Goal: Transaction & Acquisition: Purchase product/service

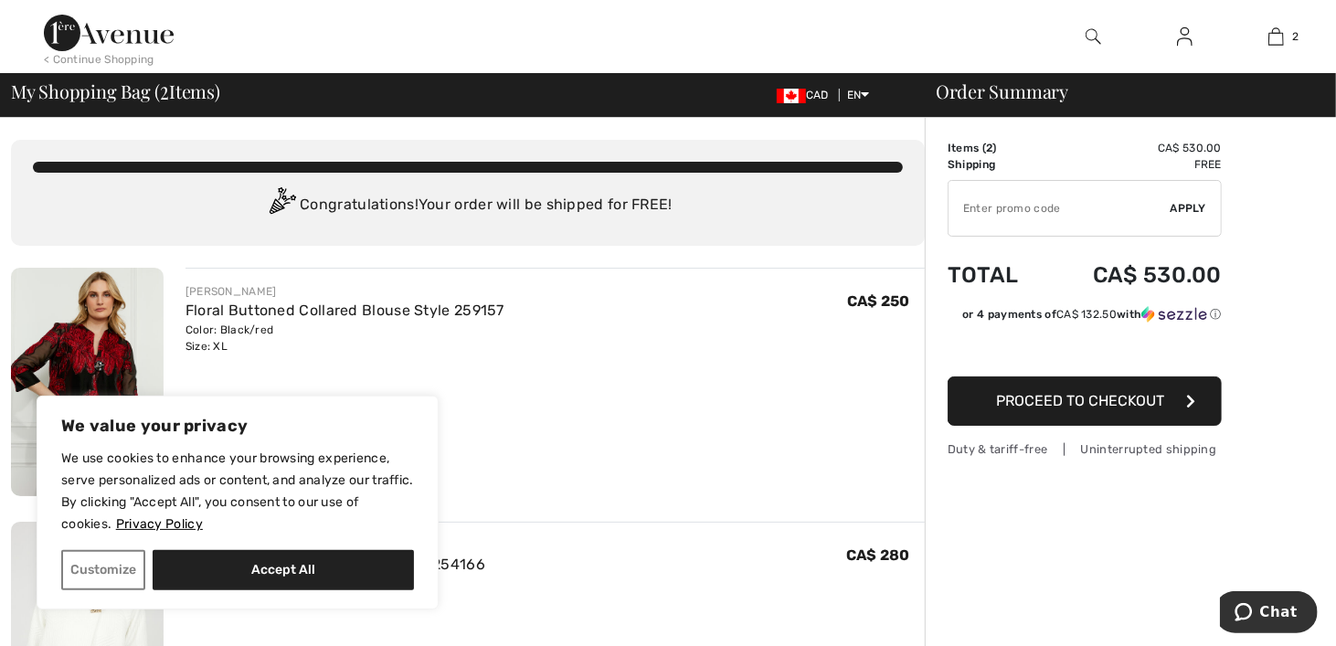
click at [778, 472] on div "FRANK LYMAN Floral Buttoned Collared Blouse Style 259157 Color: Black/red Size:…" at bounding box center [554, 384] width 739 height 232
click at [597, 469] on div "FRANK LYMAN Floral Buttoned Collared Blouse Style 259157 Color: Black/red Size:…" at bounding box center [554, 384] width 739 height 232
click at [132, 571] on button "Customize" at bounding box center [103, 570] width 84 height 40
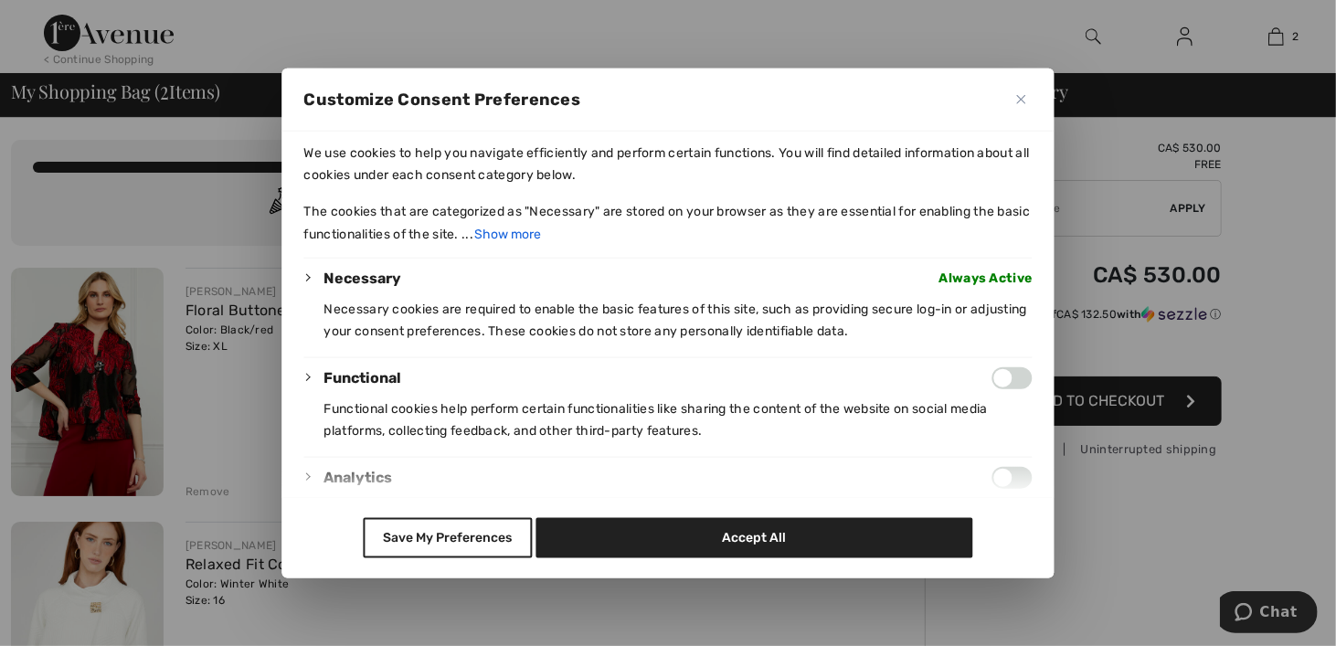
drag, startPoint x: 1023, startPoint y: 96, endPoint x: 989, endPoint y: 117, distance: 40.6
click at [1023, 97] on img "Close" at bounding box center [1021, 98] width 9 height 9
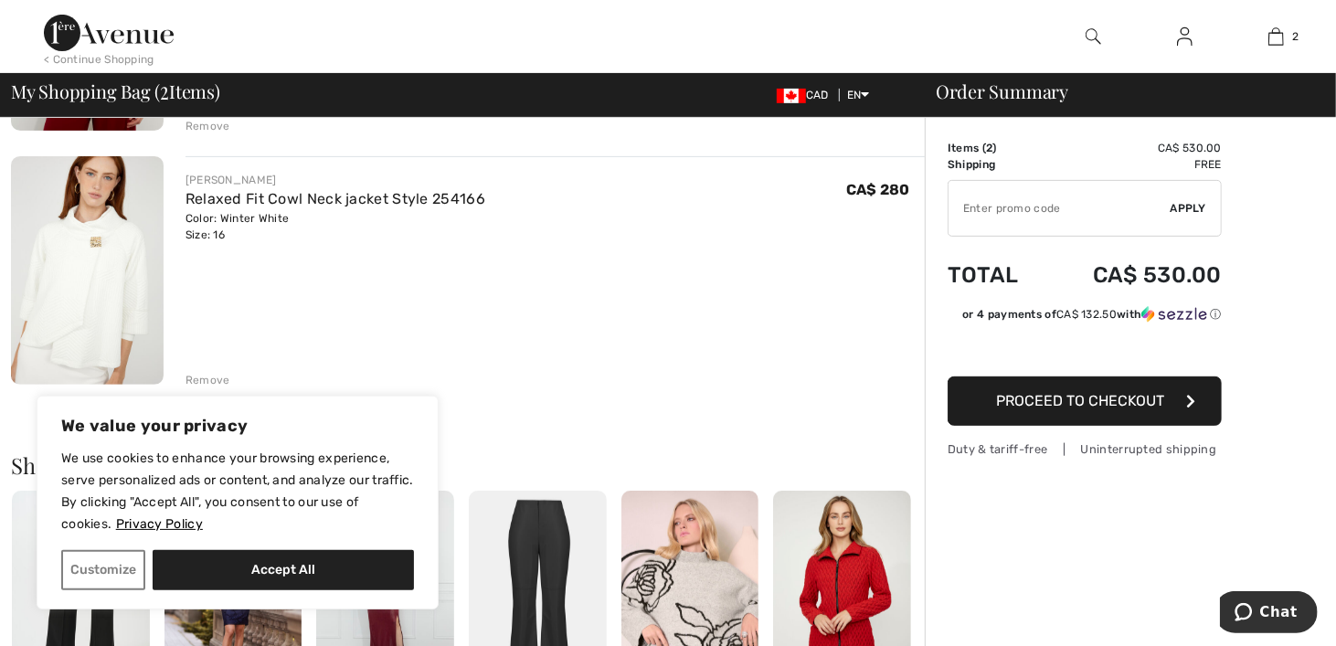
scroll to position [640, 0]
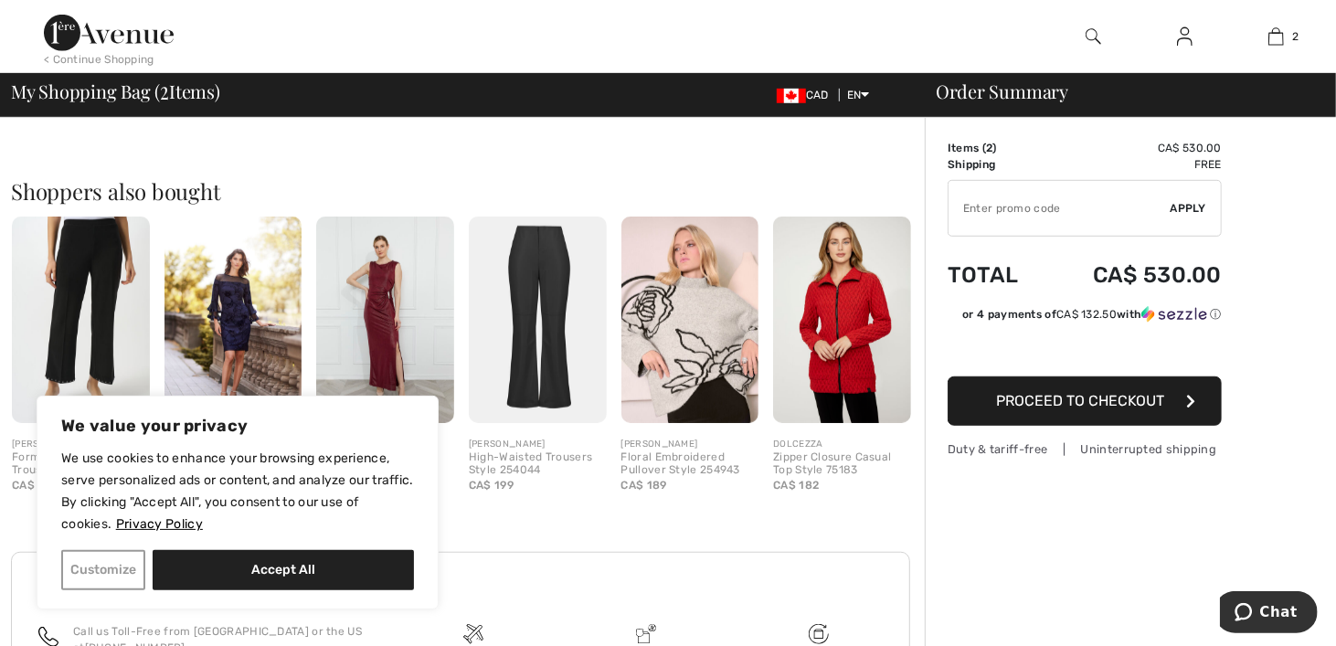
click at [115, 570] on button "Customize" at bounding box center [103, 570] width 84 height 40
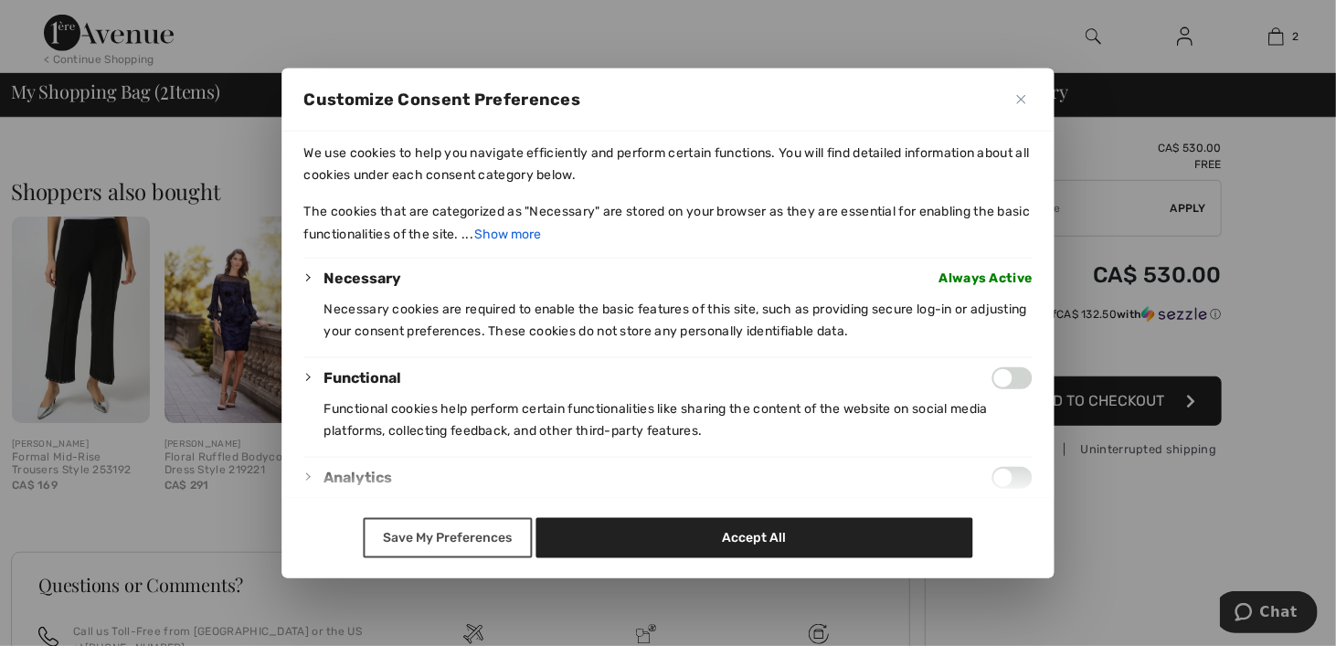
click at [458, 540] on button "Save My Preferences" at bounding box center [447, 538] width 169 height 40
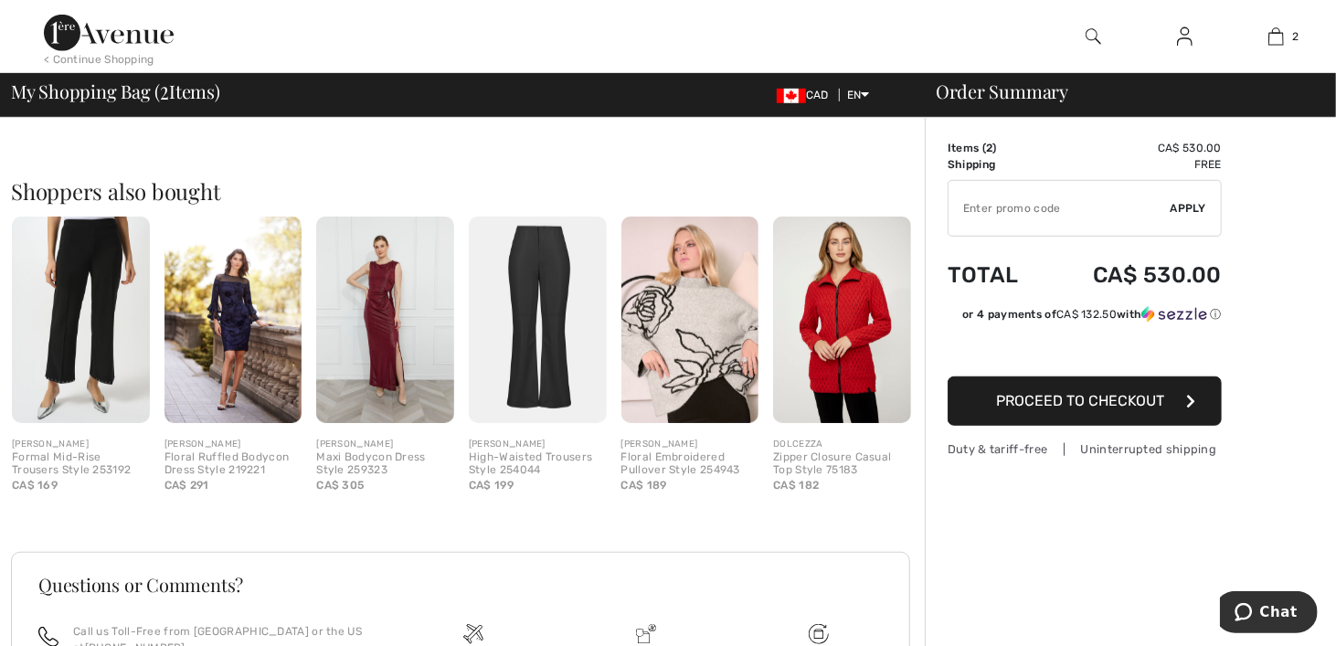
scroll to position [183, 0]
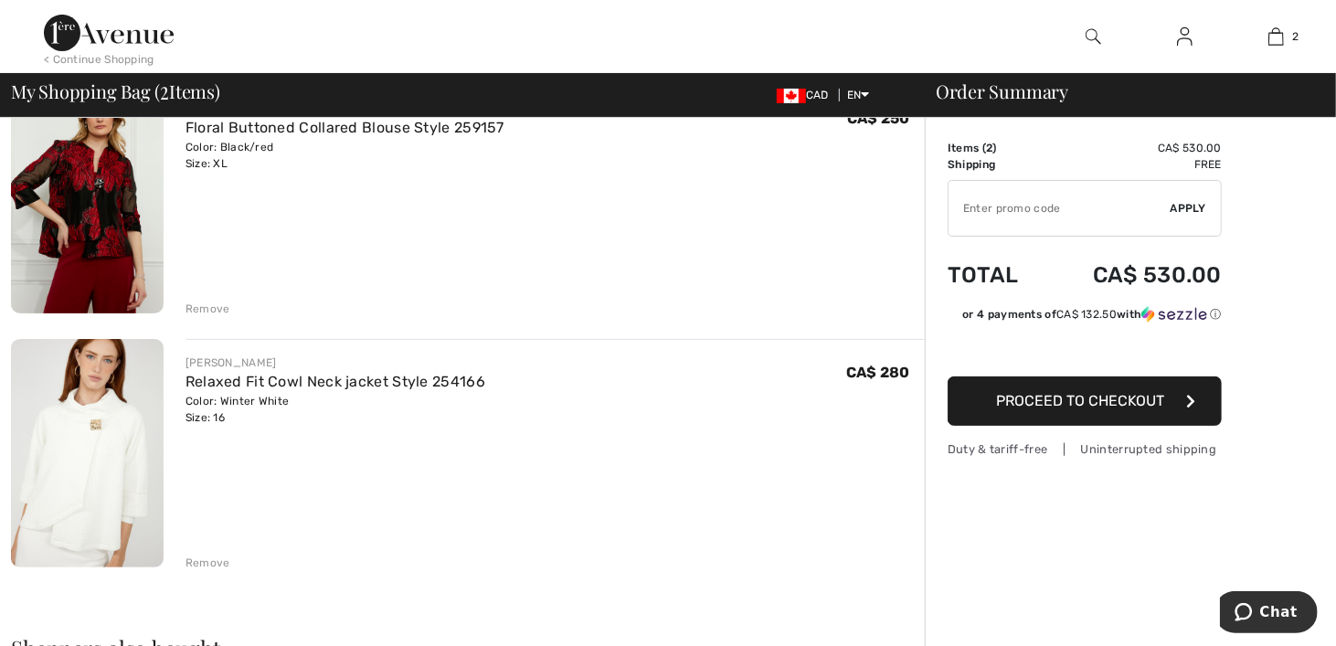
click at [74, 447] on img at bounding box center [87, 453] width 153 height 228
